Goal: Information Seeking & Learning: Learn about a topic

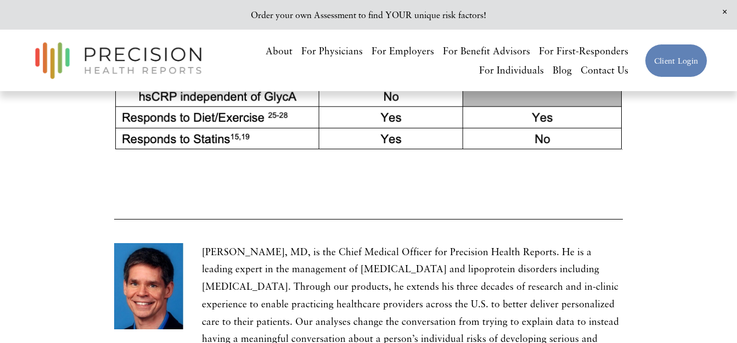
scroll to position [3456, 0]
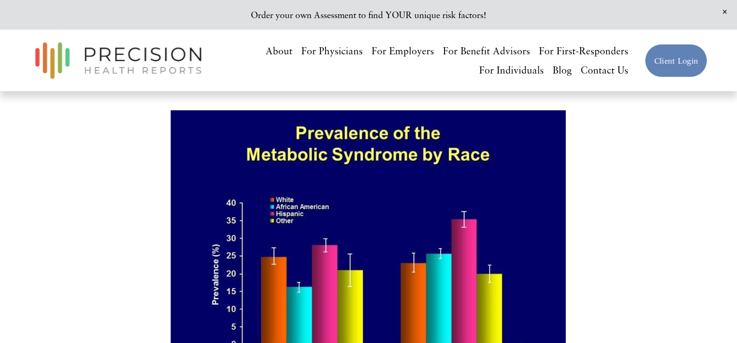
scroll to position [1316, 0]
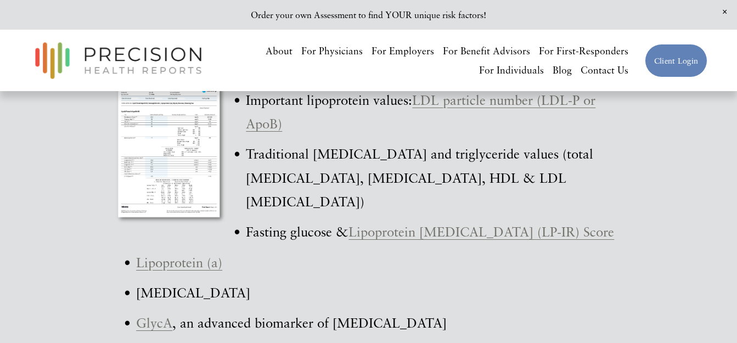
scroll to position [3346, 0]
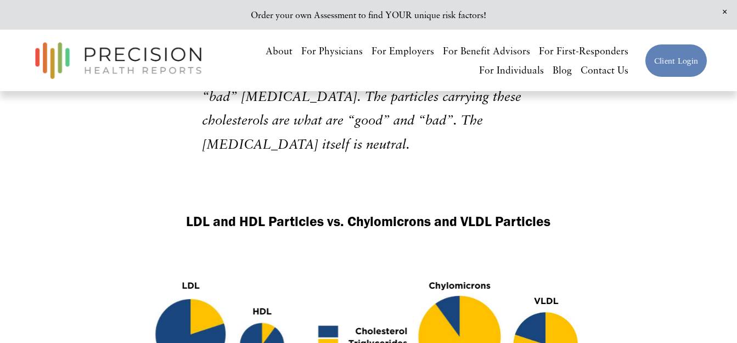
scroll to position [1042, 0]
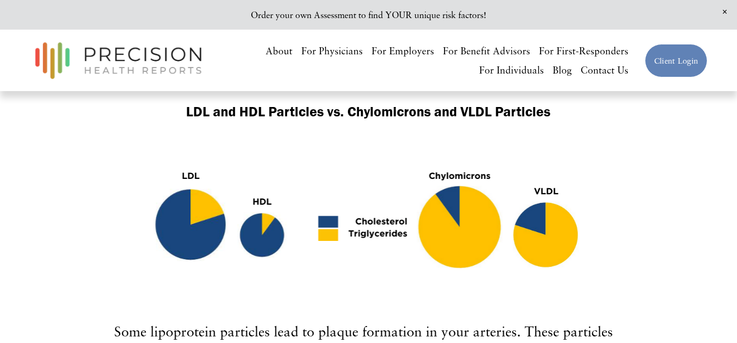
click at [355, 183] on div at bounding box center [368, 222] width 439 height 165
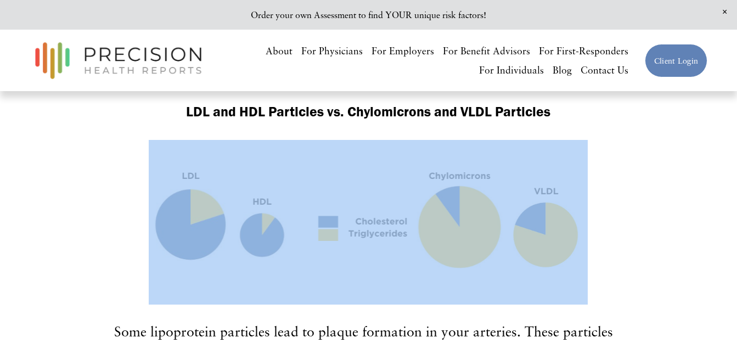
click at [355, 183] on div at bounding box center [368, 222] width 439 height 165
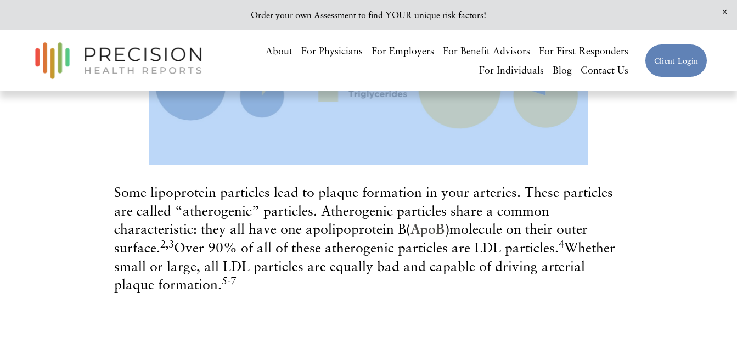
scroll to position [1152, 0]
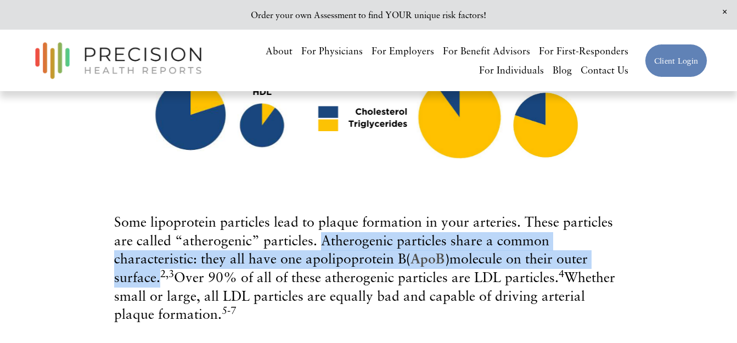
drag, startPoint x: 319, startPoint y: 183, endPoint x: 159, endPoint y: 222, distance: 165.5
click at [159, 222] on span "Some lipoprotein particles lead to plaque formation in your arteries. These par…" at bounding box center [364, 267] width 501 height 109
copy span "Atherogenic particles share a common characteristic: they all have one apolipop…"
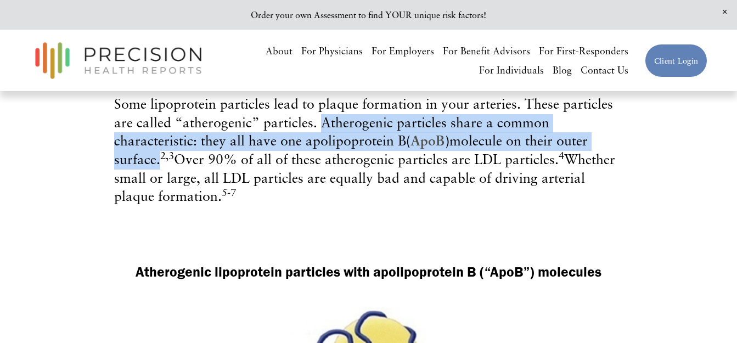
scroll to position [1426, 0]
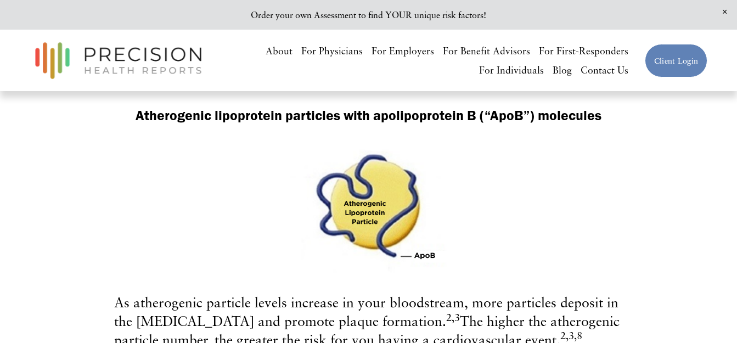
click at [374, 170] on div at bounding box center [368, 210] width 157 height 132
click at [370, 144] on div at bounding box center [368, 210] width 157 height 132
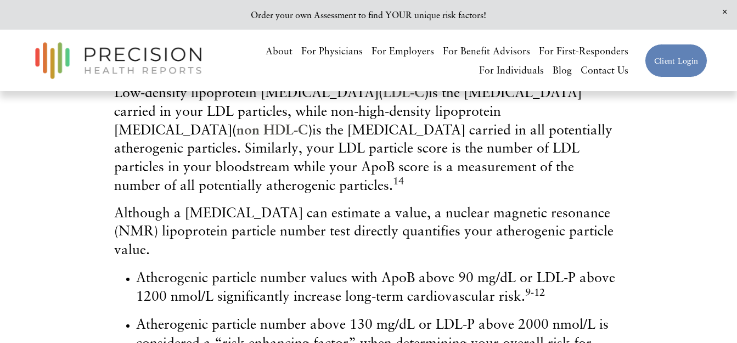
scroll to position [1755, 0]
